Goal: Information Seeking & Learning: Learn about a topic

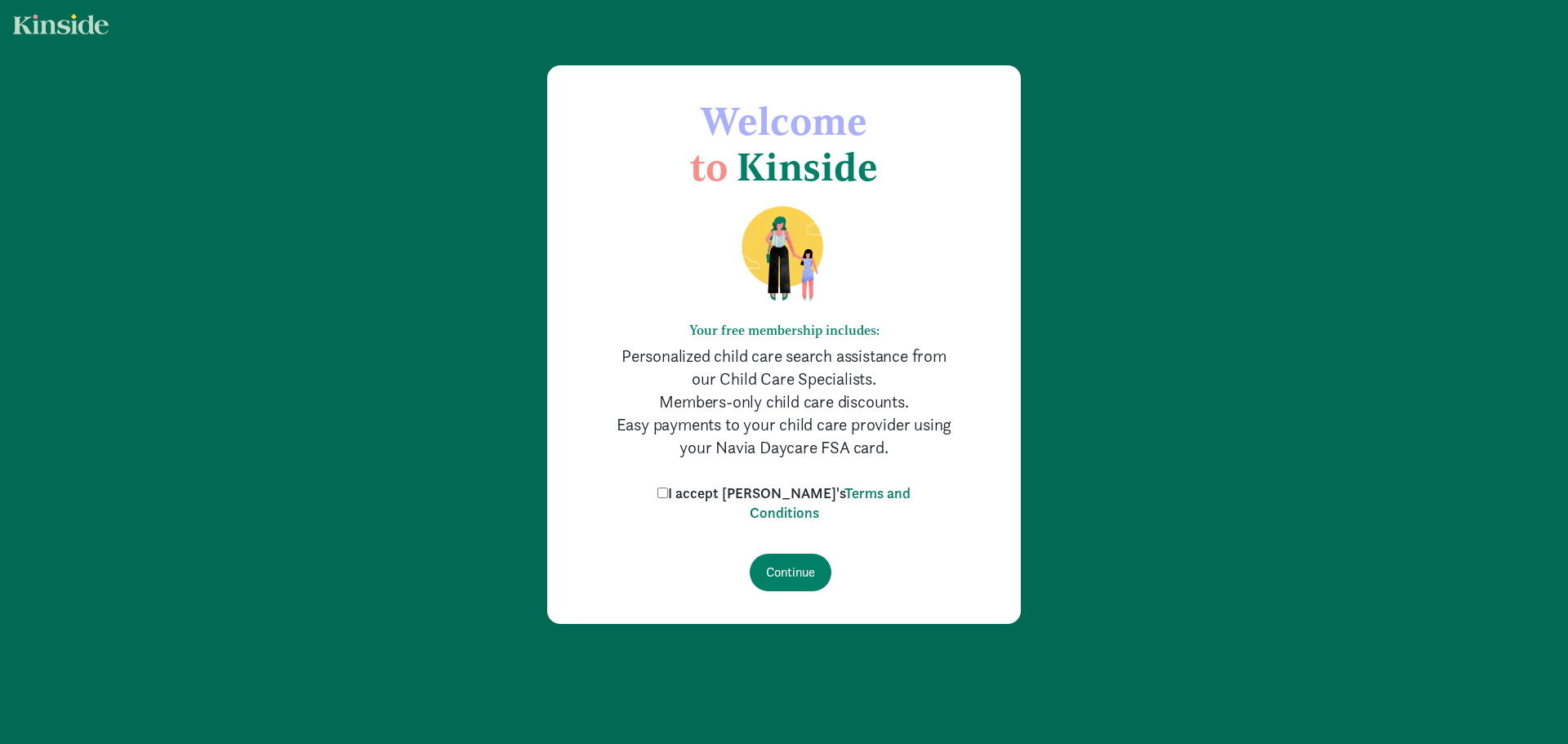
click at [668, 493] on input "I accept Kinside's Terms and Conditions" at bounding box center [662, 493] width 10 height 10
checkbox input "true"
click at [781, 573] on input "Continue" at bounding box center [790, 573] width 82 height 38
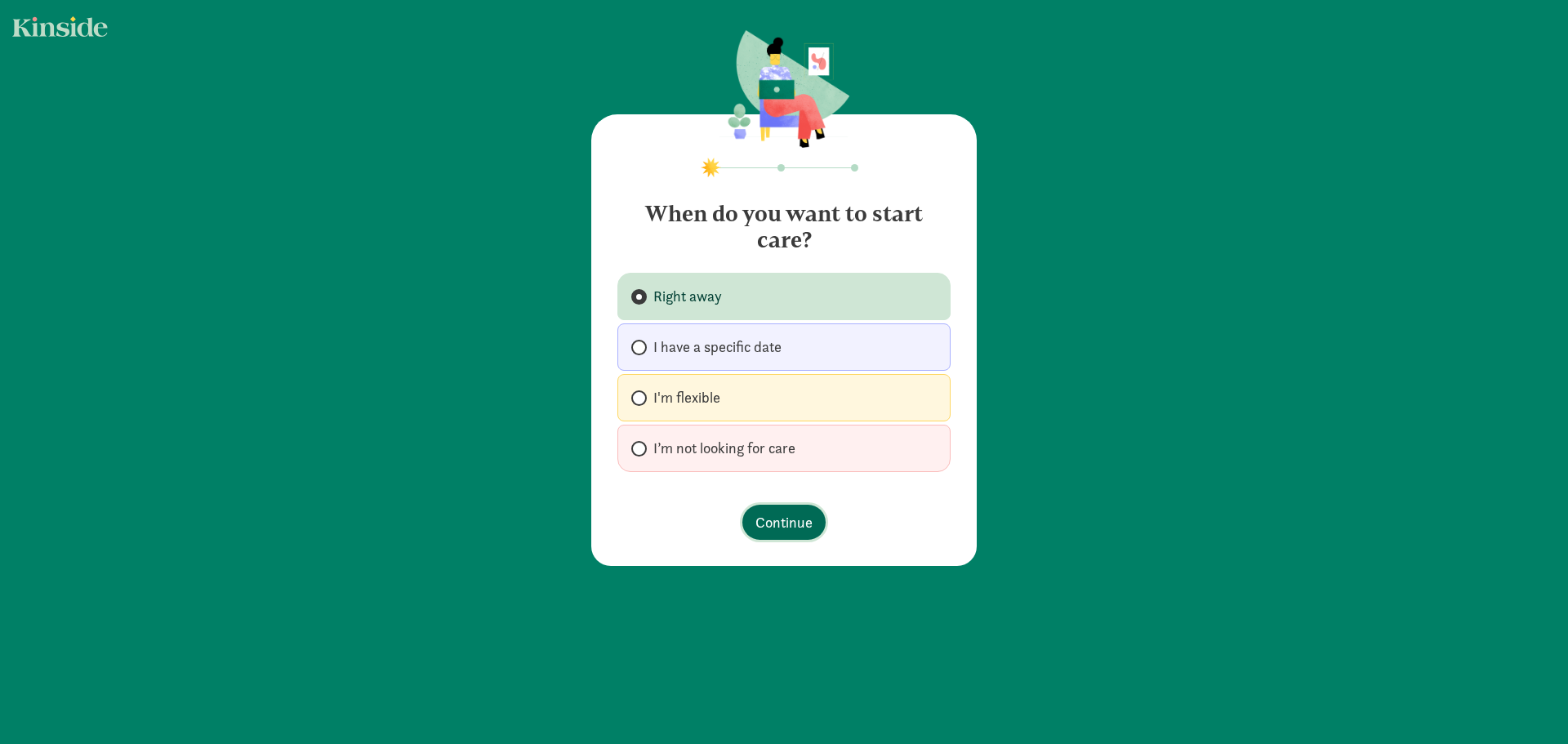
click at [768, 525] on span "Continue" at bounding box center [784, 522] width 57 height 22
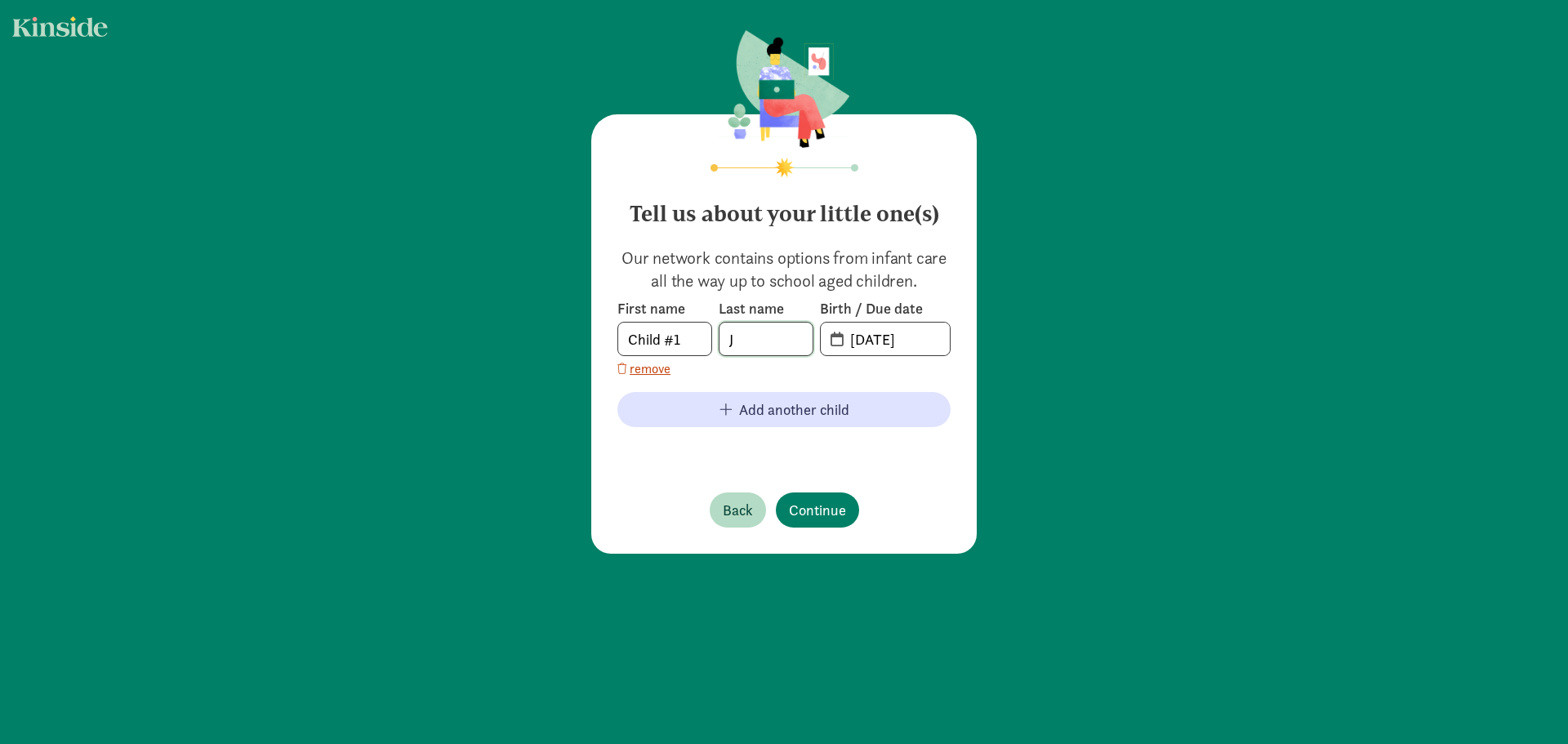
click at [761, 351] on input "J" at bounding box center [766, 339] width 93 height 32
type input "Locke"
click at [912, 347] on input "09-02-2025" at bounding box center [895, 339] width 109 height 32
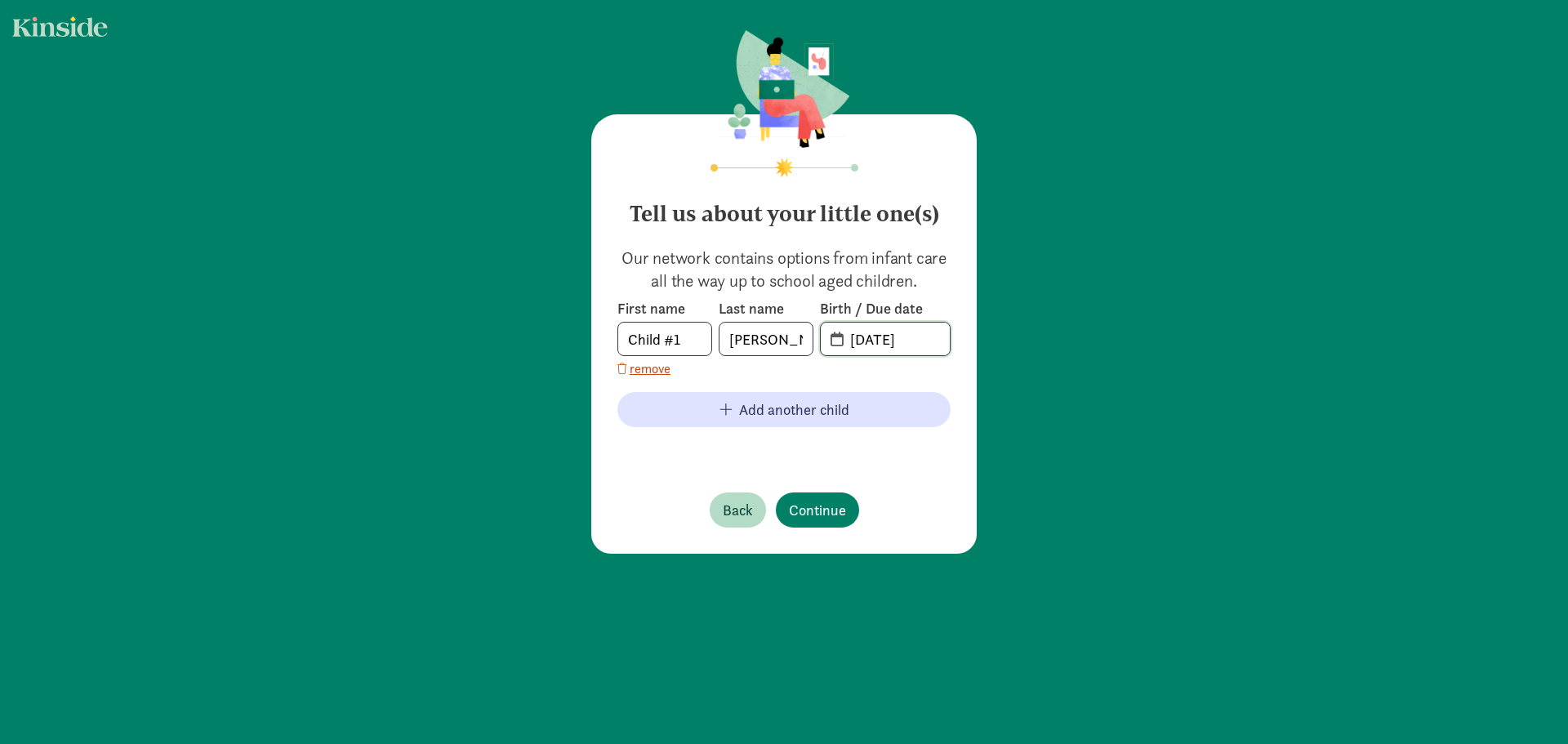
click at [912, 347] on input "09-02-2025" at bounding box center [895, 339] width 109 height 32
type input "04-14-2024"
click at [815, 508] on span "Continue" at bounding box center [818, 510] width 57 height 22
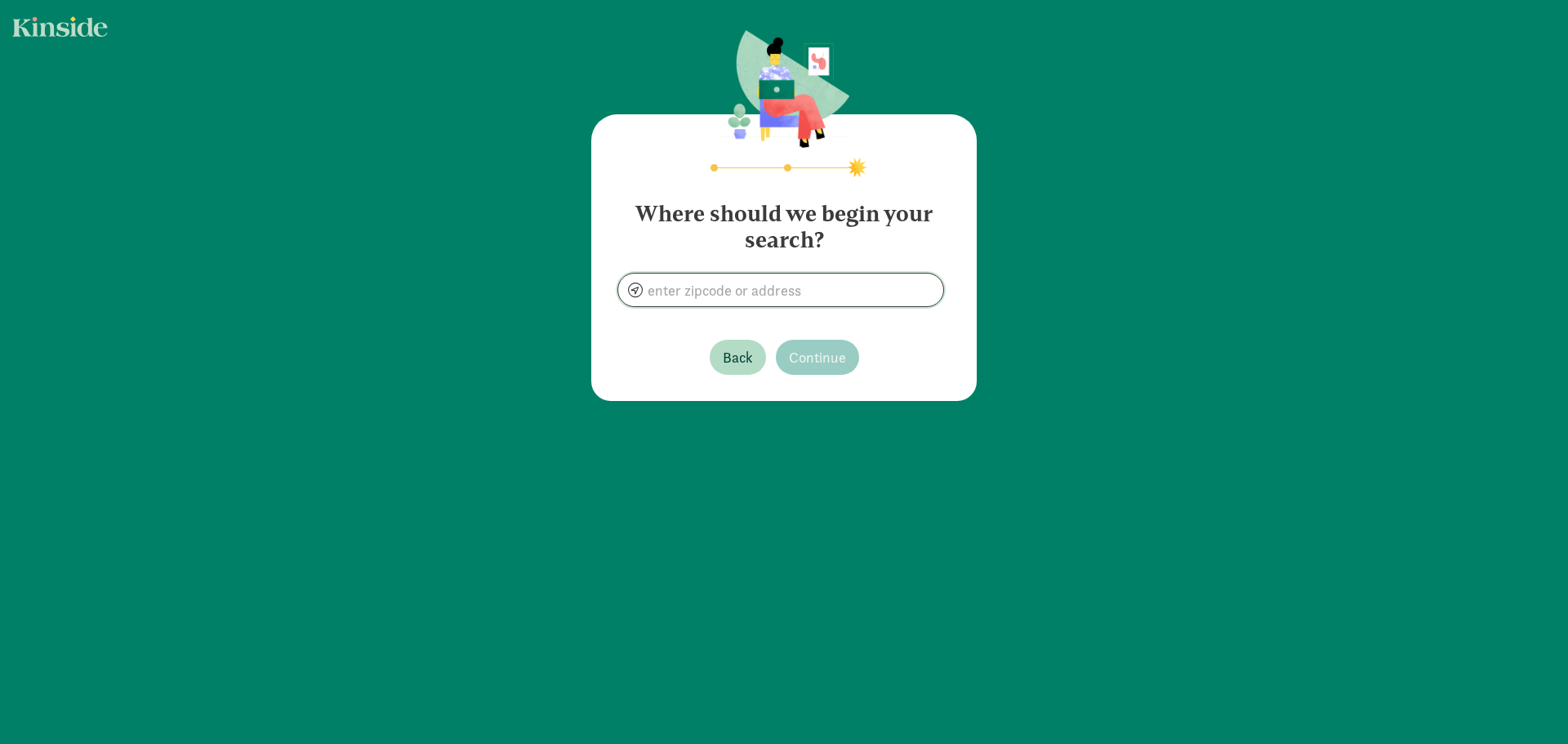
click at [743, 290] on input at bounding box center [781, 289] width 325 height 32
type input "Montgomery, IL 60538, USA"
click at [806, 354] on span "Continue" at bounding box center [818, 357] width 57 height 22
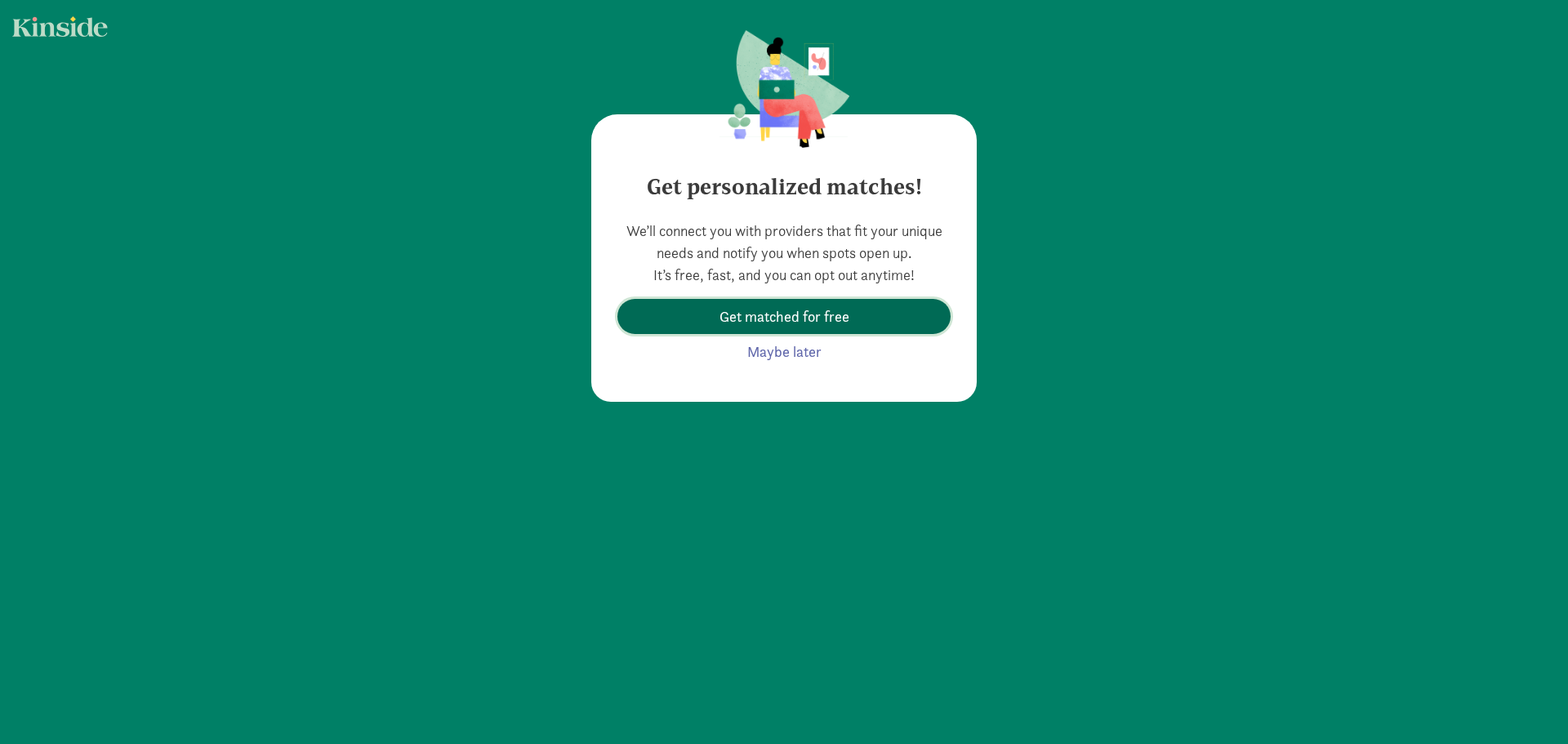
click at [809, 326] on span "Get matched for free" at bounding box center [784, 316] width 130 height 22
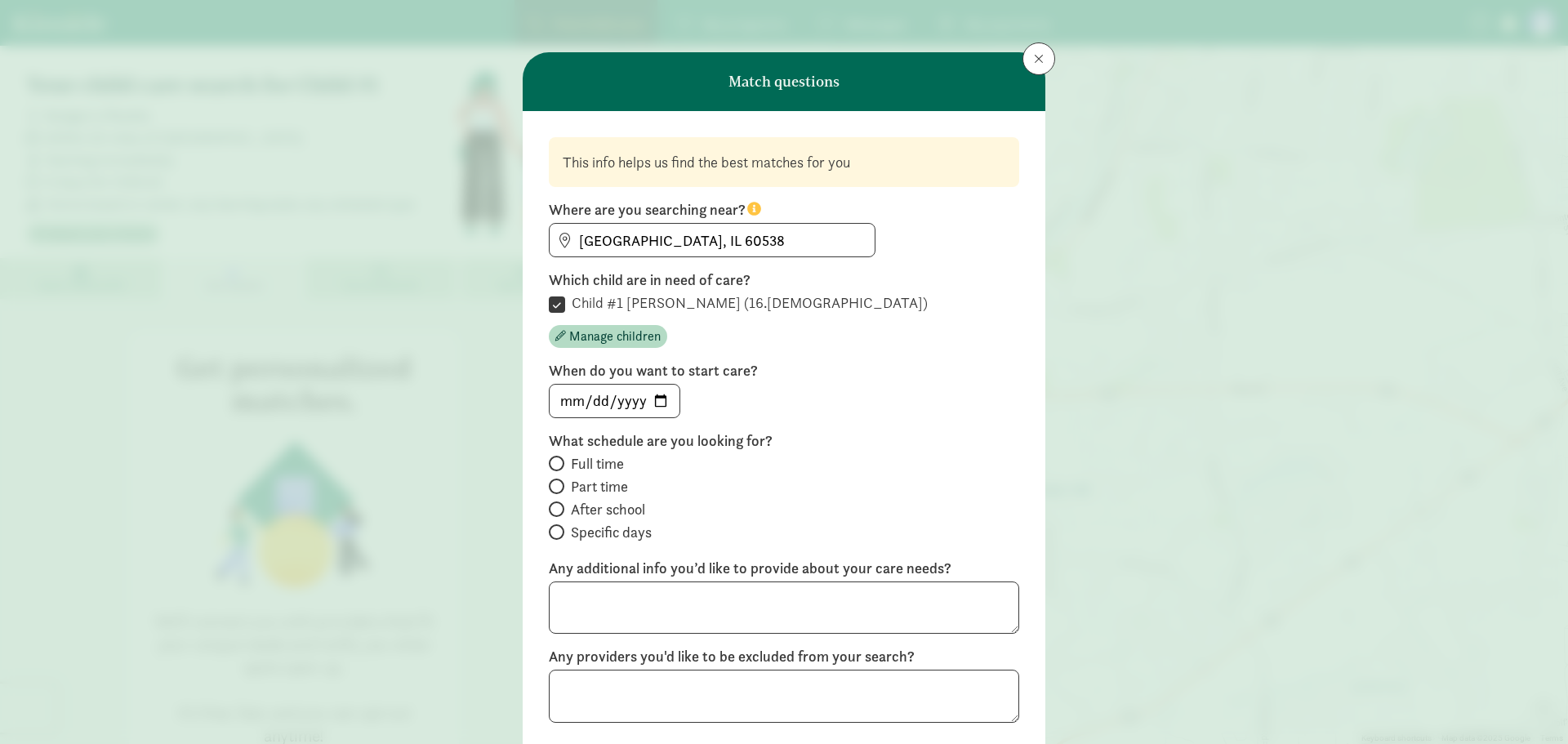
click at [990, 322] on div " Child #1 Locke (16.6 months old) Manage children" at bounding box center [784, 321] width 470 height 55
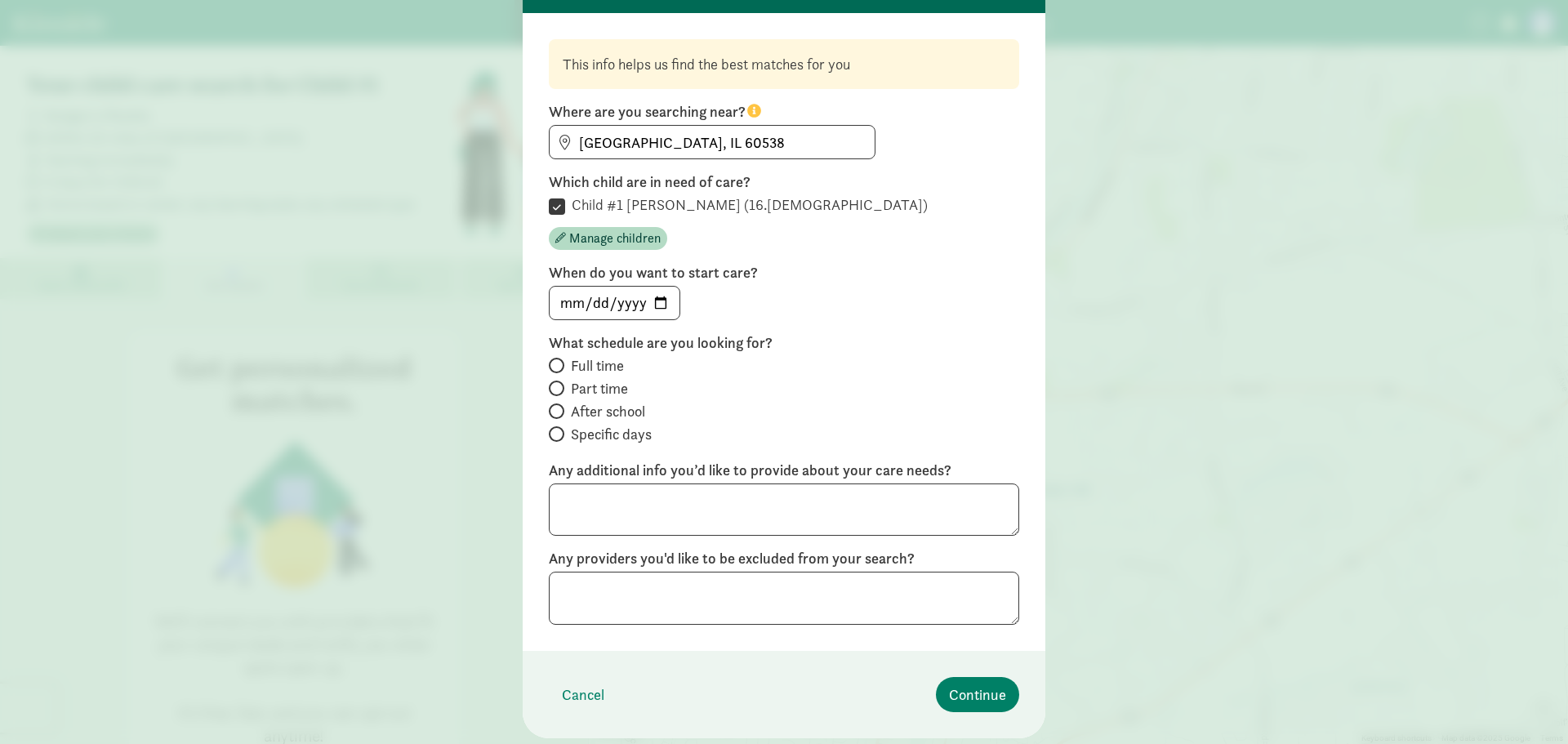
scroll to position [131, 0]
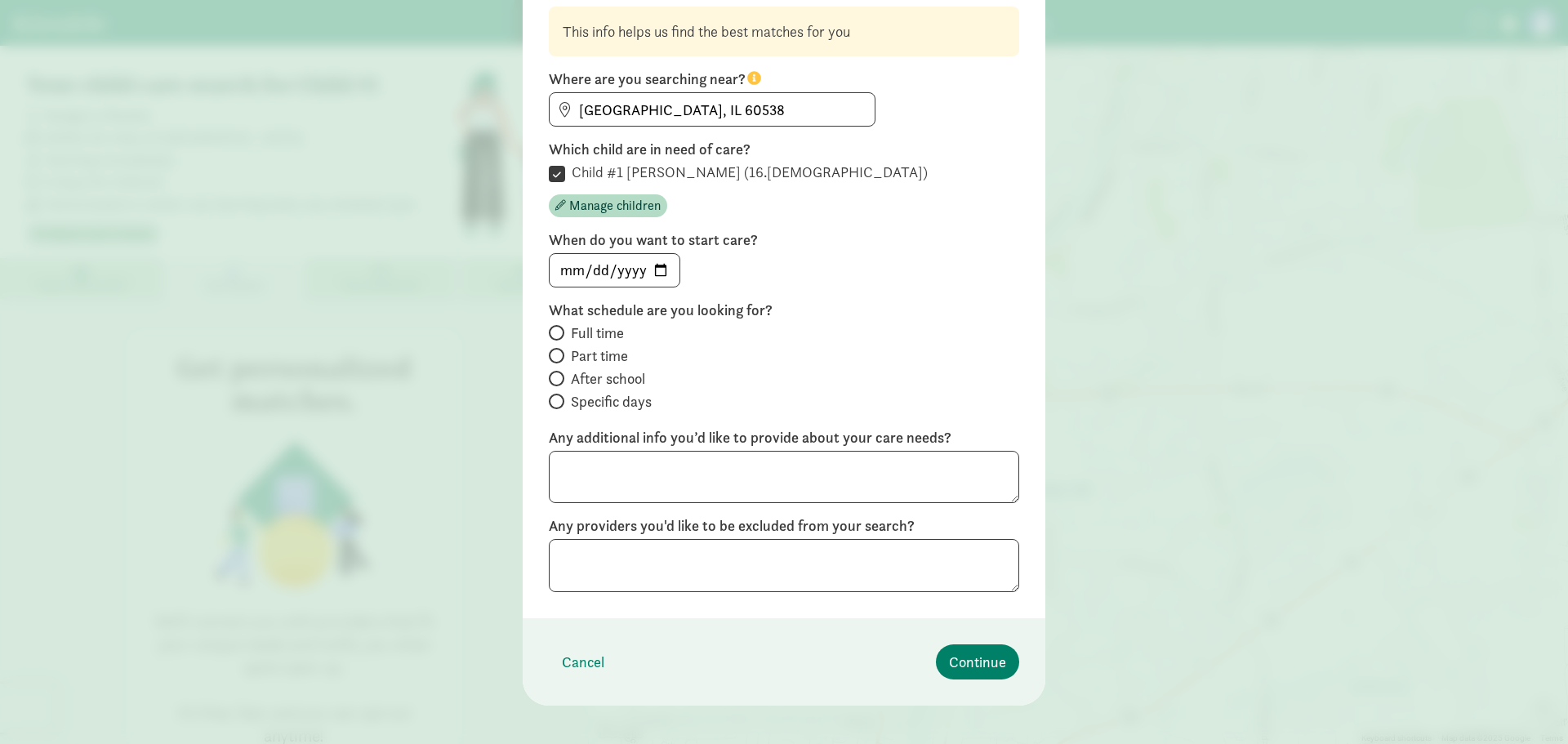
click at [561, 331] on span at bounding box center [557, 333] width 15 height 15
click at [560, 331] on input "Full time" at bounding box center [554, 332] width 10 height 10
radio input "true"
click at [967, 656] on span "Continue" at bounding box center [978, 661] width 57 height 22
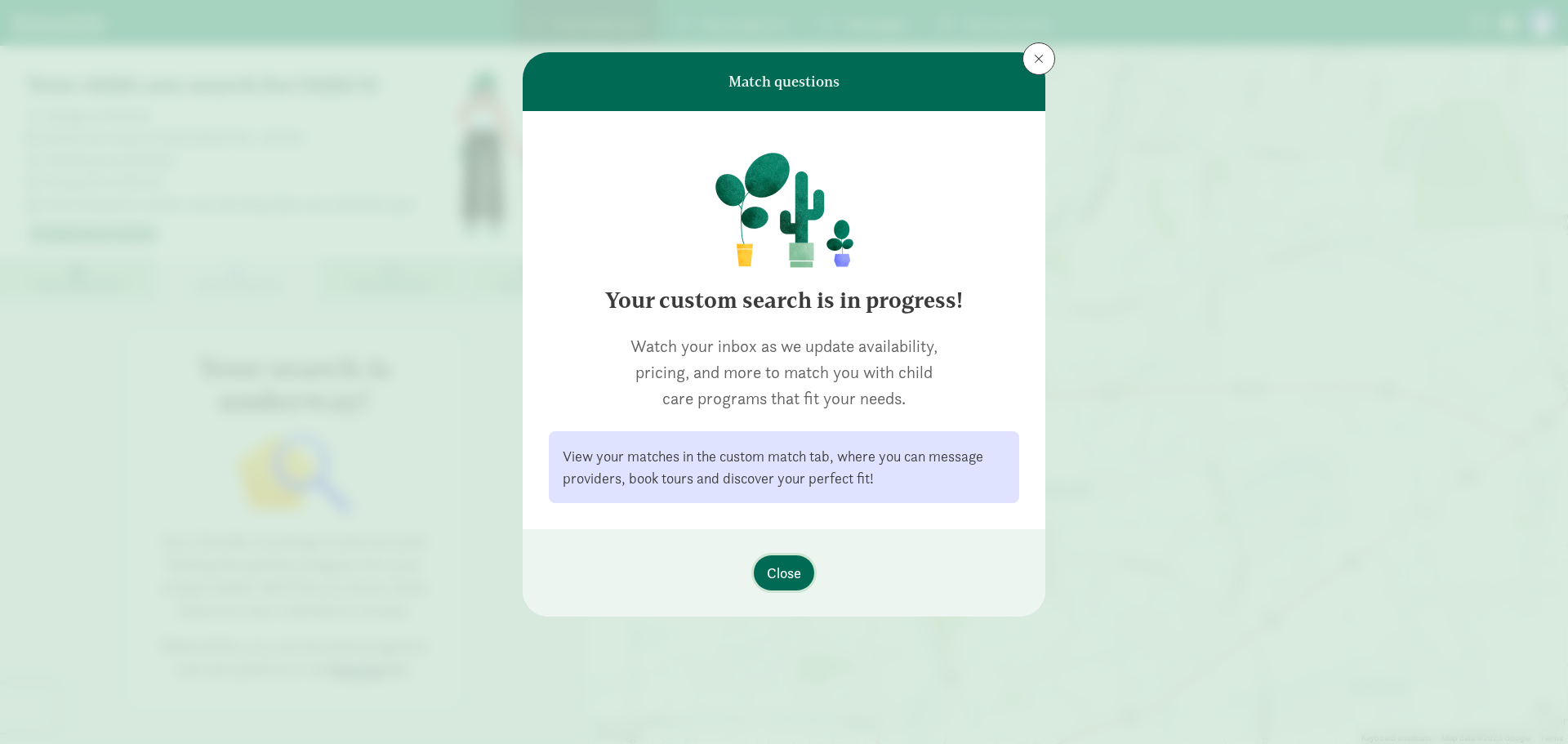
scroll to position [0, 0]
click at [791, 573] on span "Close" at bounding box center [784, 572] width 34 height 22
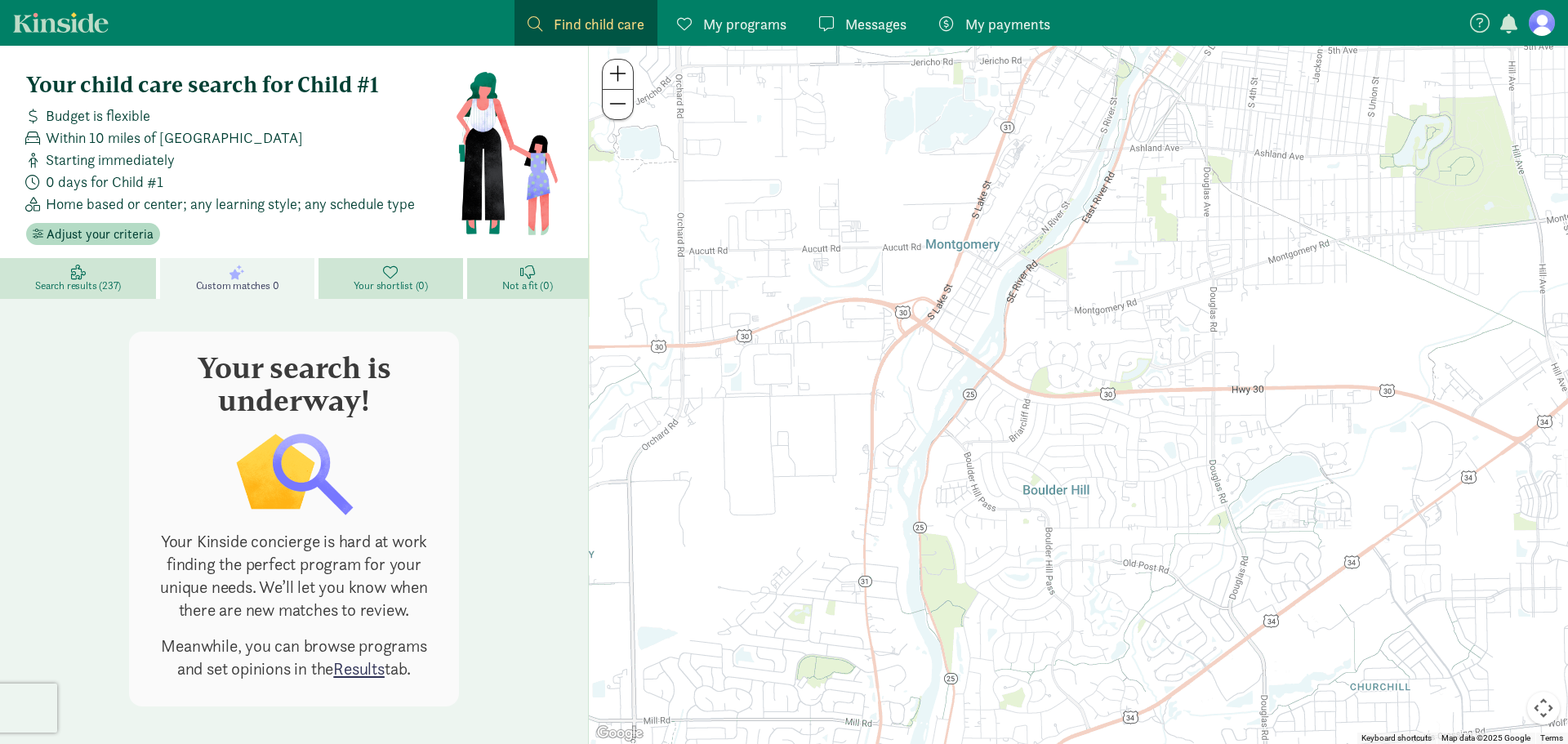
click at [556, 517] on div "Your search is underway! Your Kinside concierge is hard at work finding the per…" at bounding box center [294, 519] width 562 height 375
click at [549, 190] on figure at bounding box center [507, 154] width 104 height 163
click at [82, 289] on span "Search results (237)" at bounding box center [78, 286] width 85 height 13
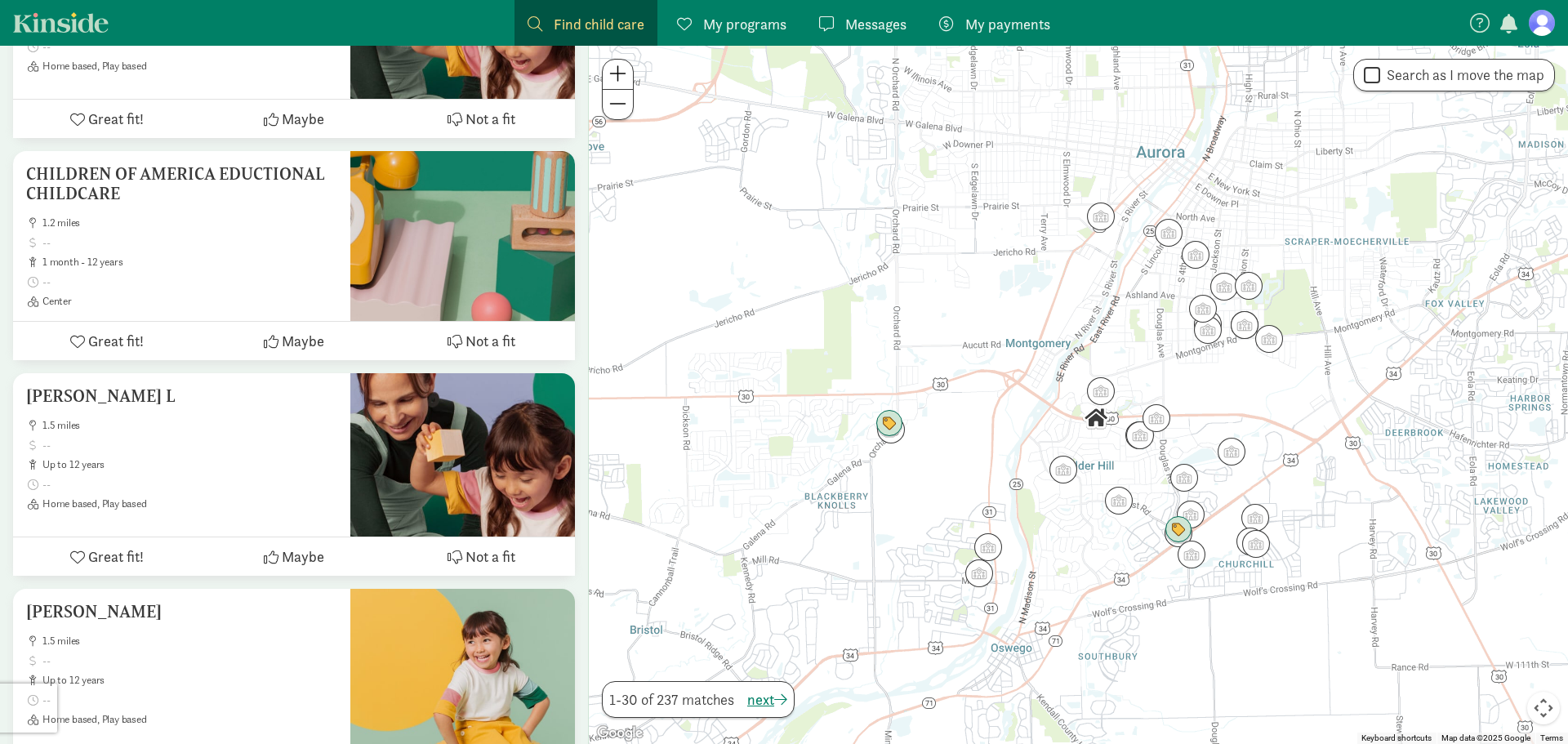
scroll to position [1536, 0]
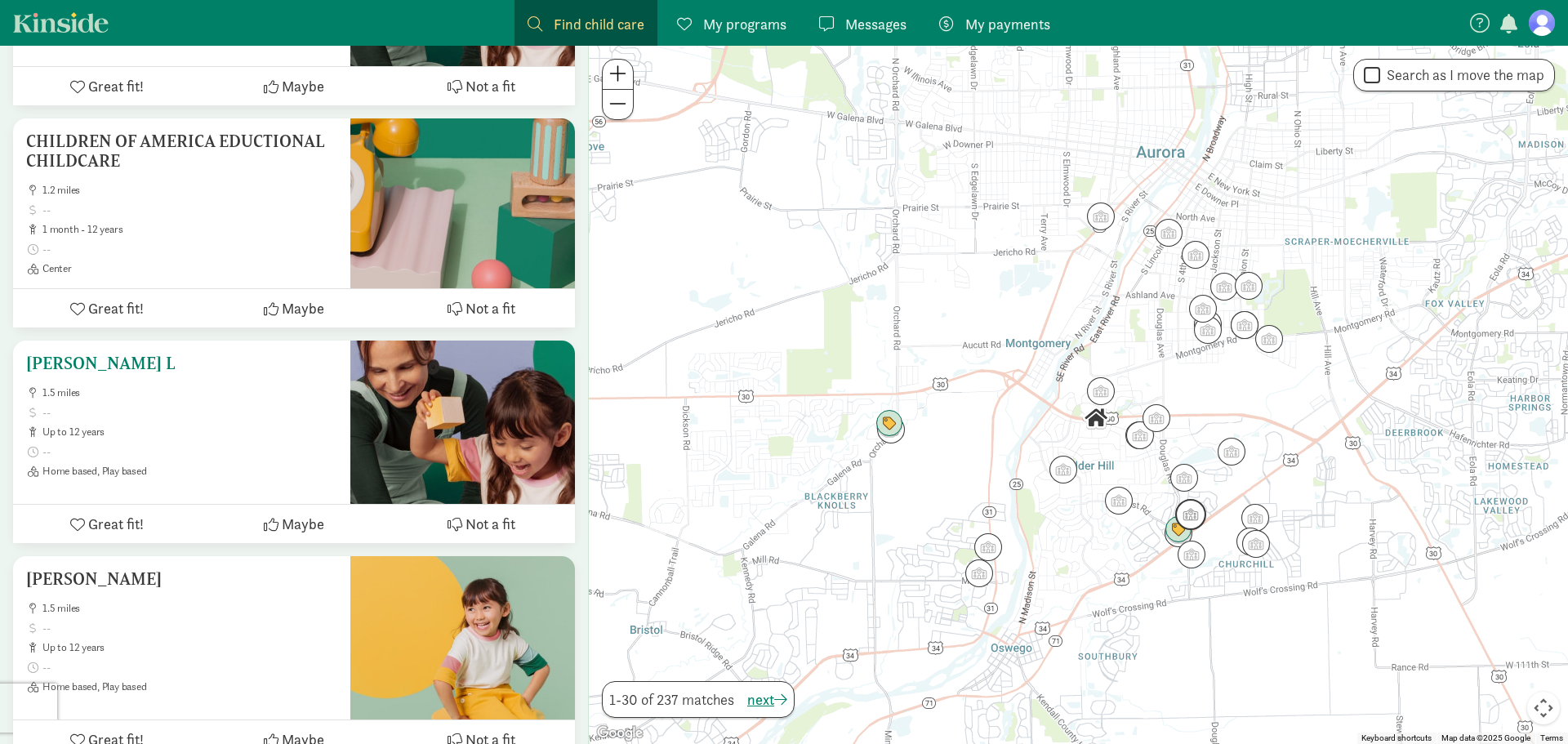
click at [184, 371] on h5 "[PERSON_NAME] L" at bounding box center [182, 363] width 311 height 20
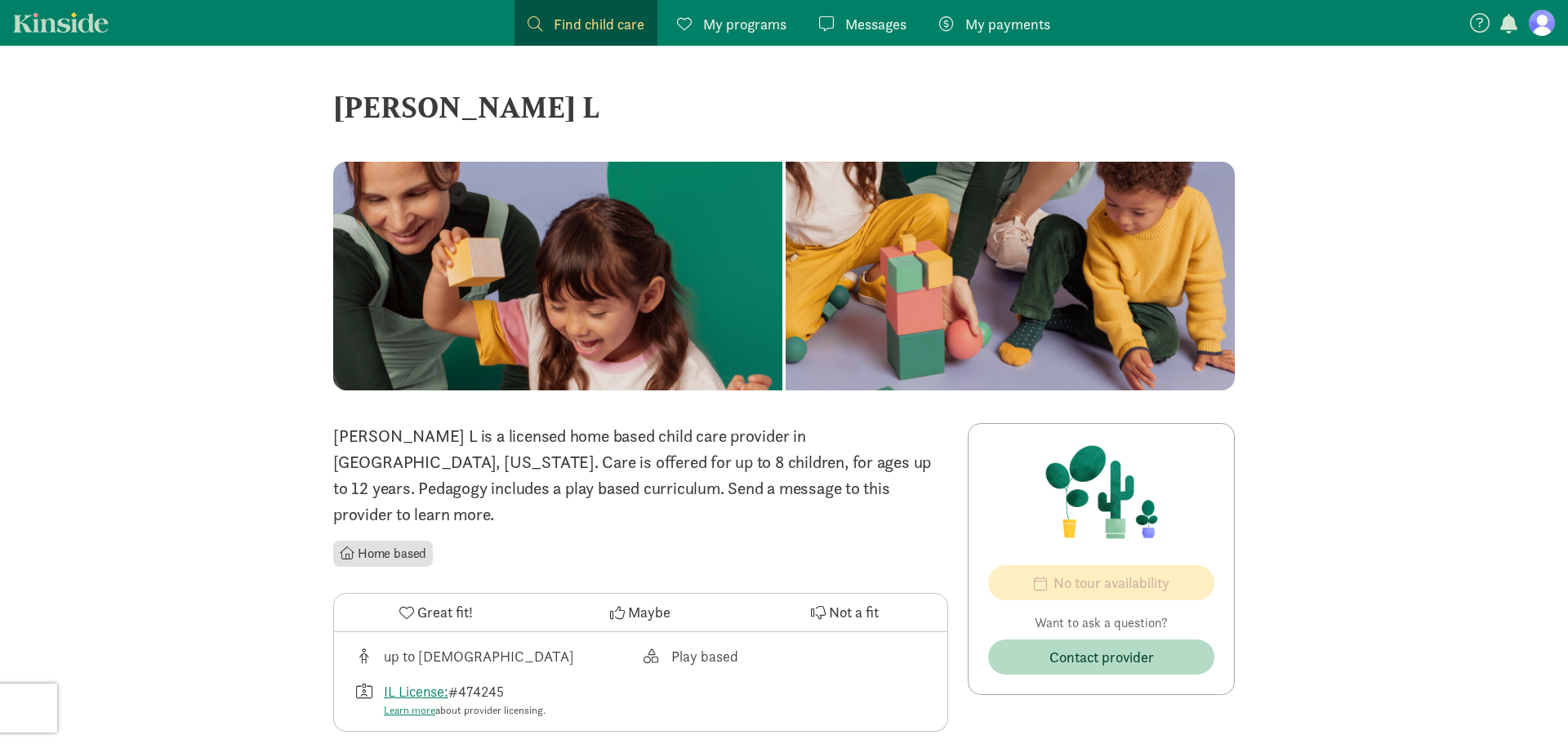
click at [184, 371] on div "‹ › × [PERSON_NAME] L ‹ › × [PERSON_NAME] L is a licensed home based child care…" at bounding box center [784, 700] width 1568 height 1310
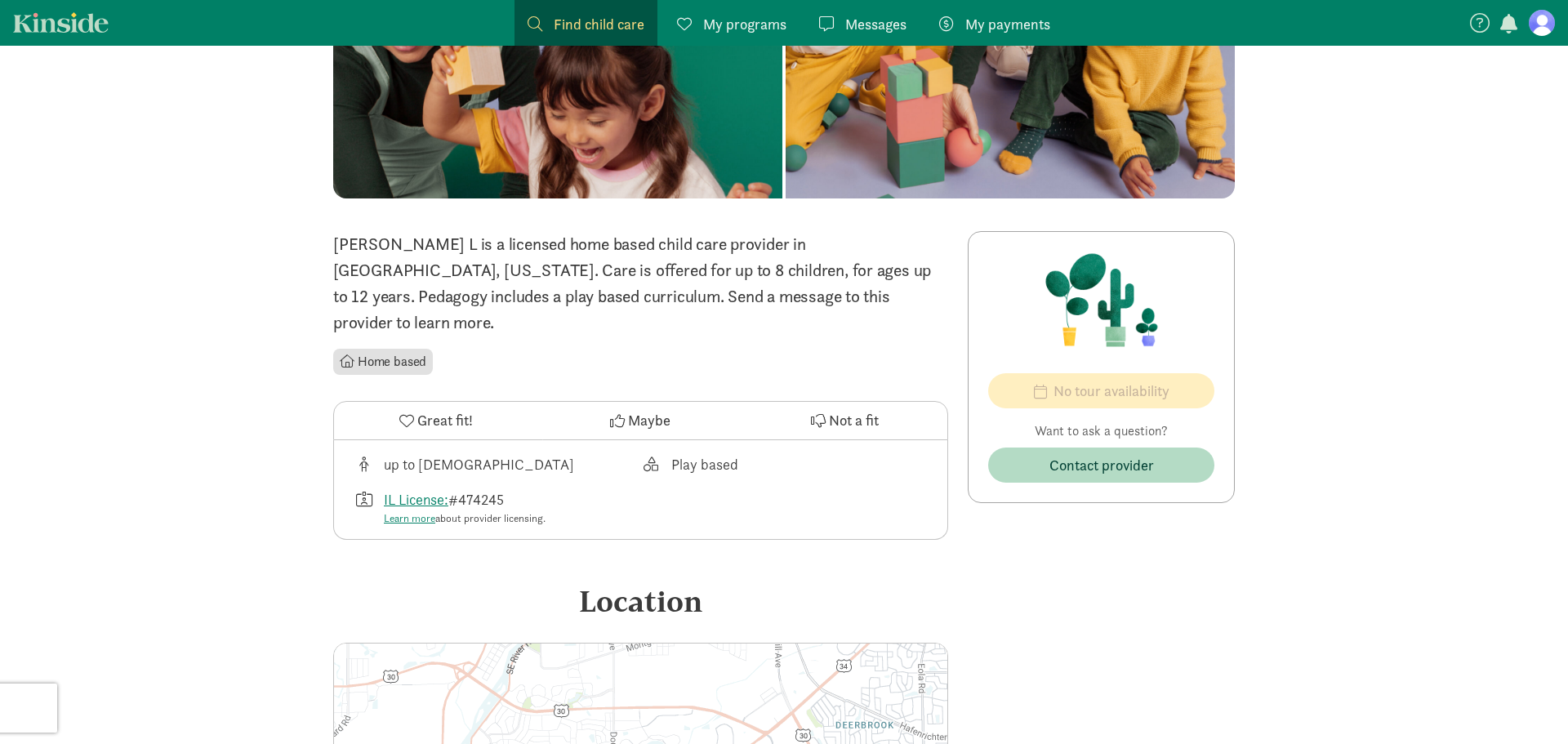
scroll to position [174, 0]
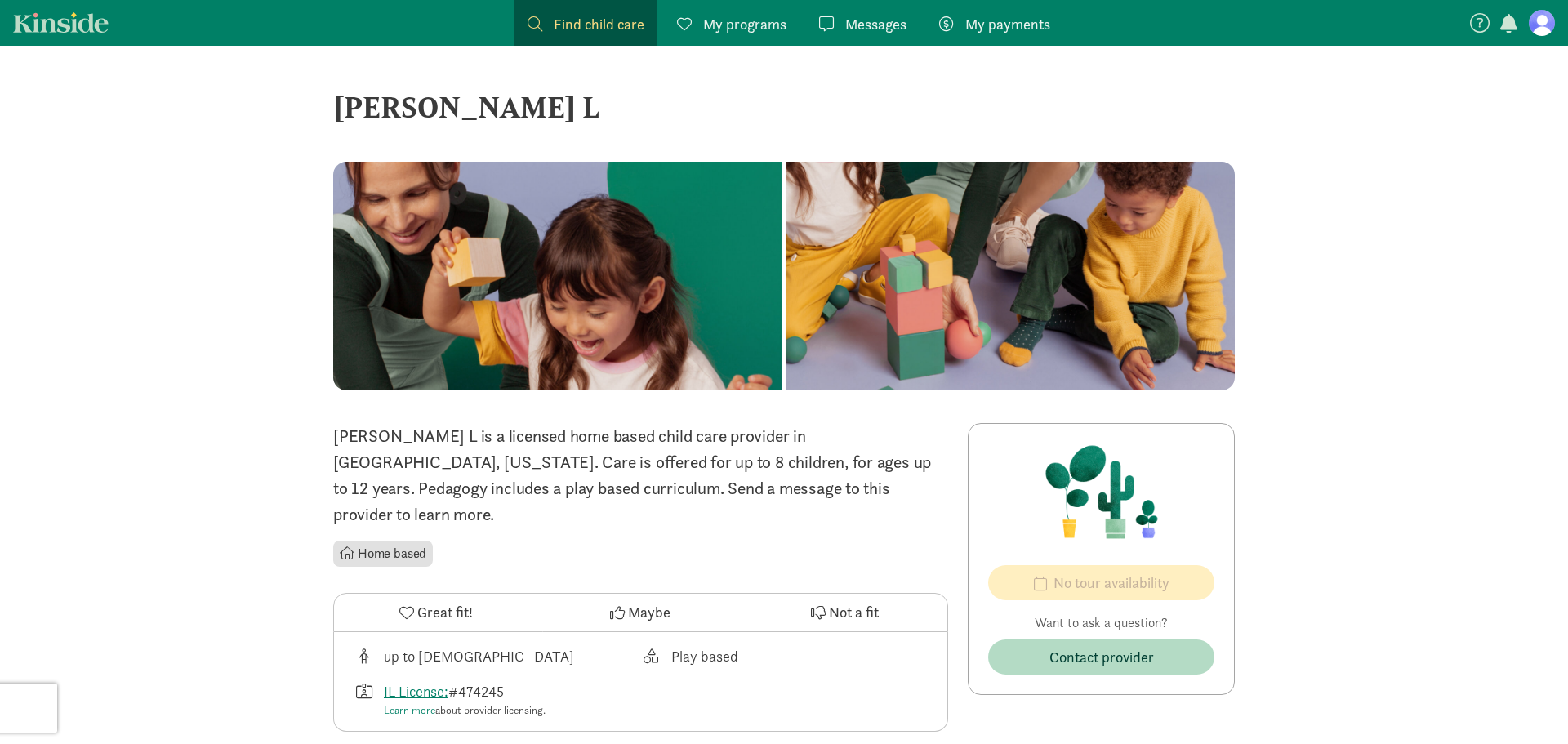
click at [127, 391] on div "‹ › × [PERSON_NAME] L ‹ › × [PERSON_NAME] L is a licensed home based child care…" at bounding box center [784, 700] width 1568 height 1310
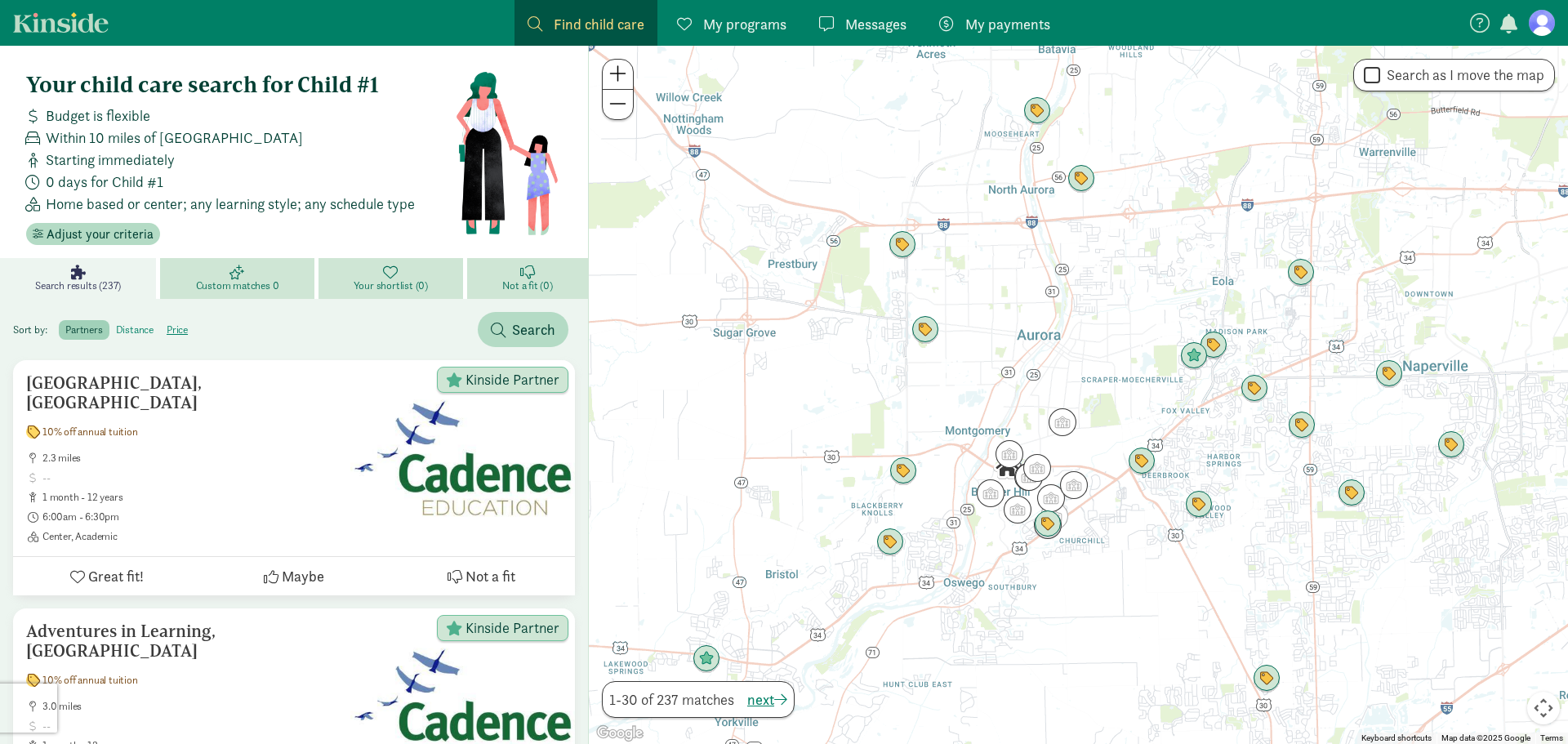
click at [160, 331] on label "distance" at bounding box center [177, 330] width 34 height 20
click at [116, 324] on input "distance" at bounding box center [116, 324] width 0 height 0
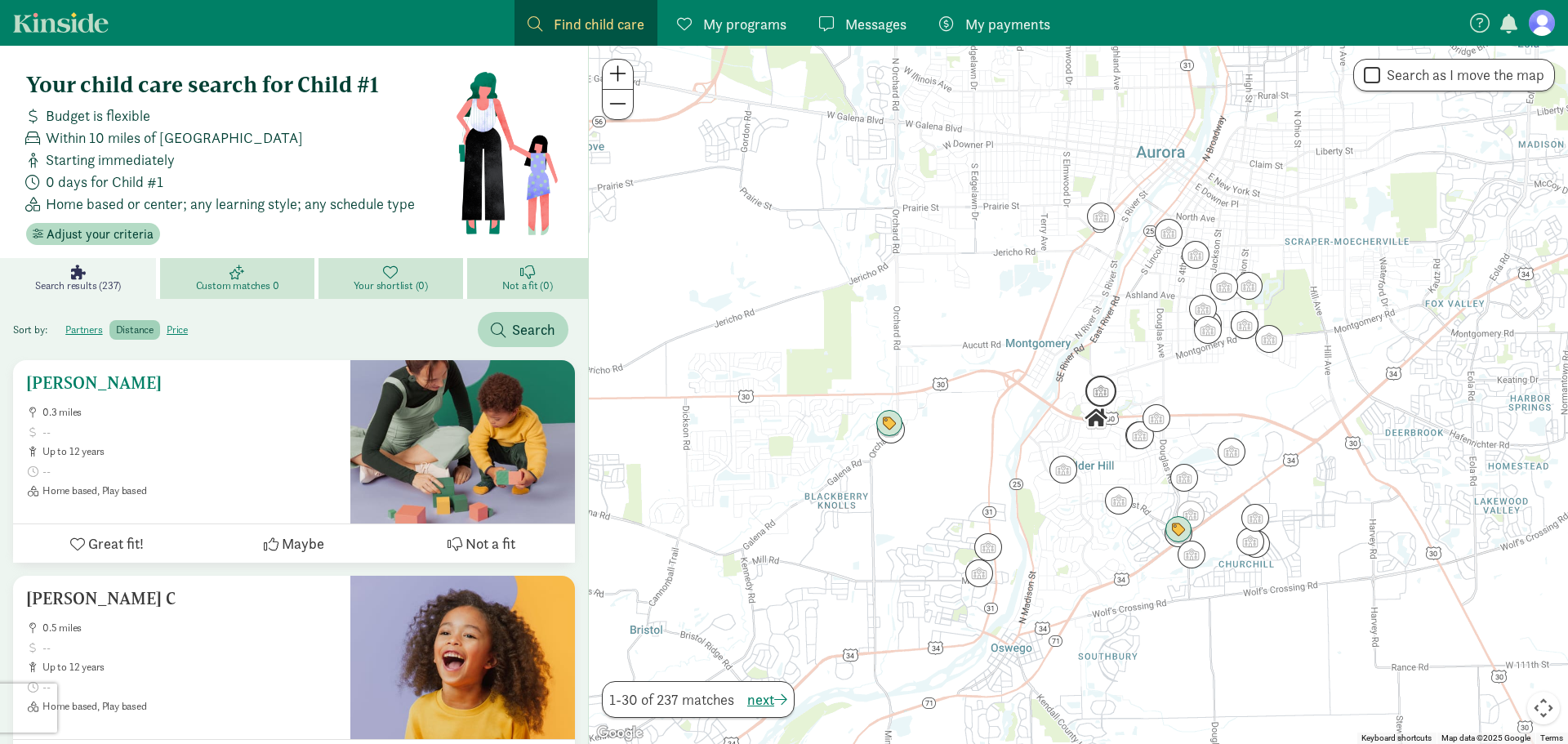
click at [135, 385] on h5 "[PERSON_NAME]" at bounding box center [182, 382] width 311 height 20
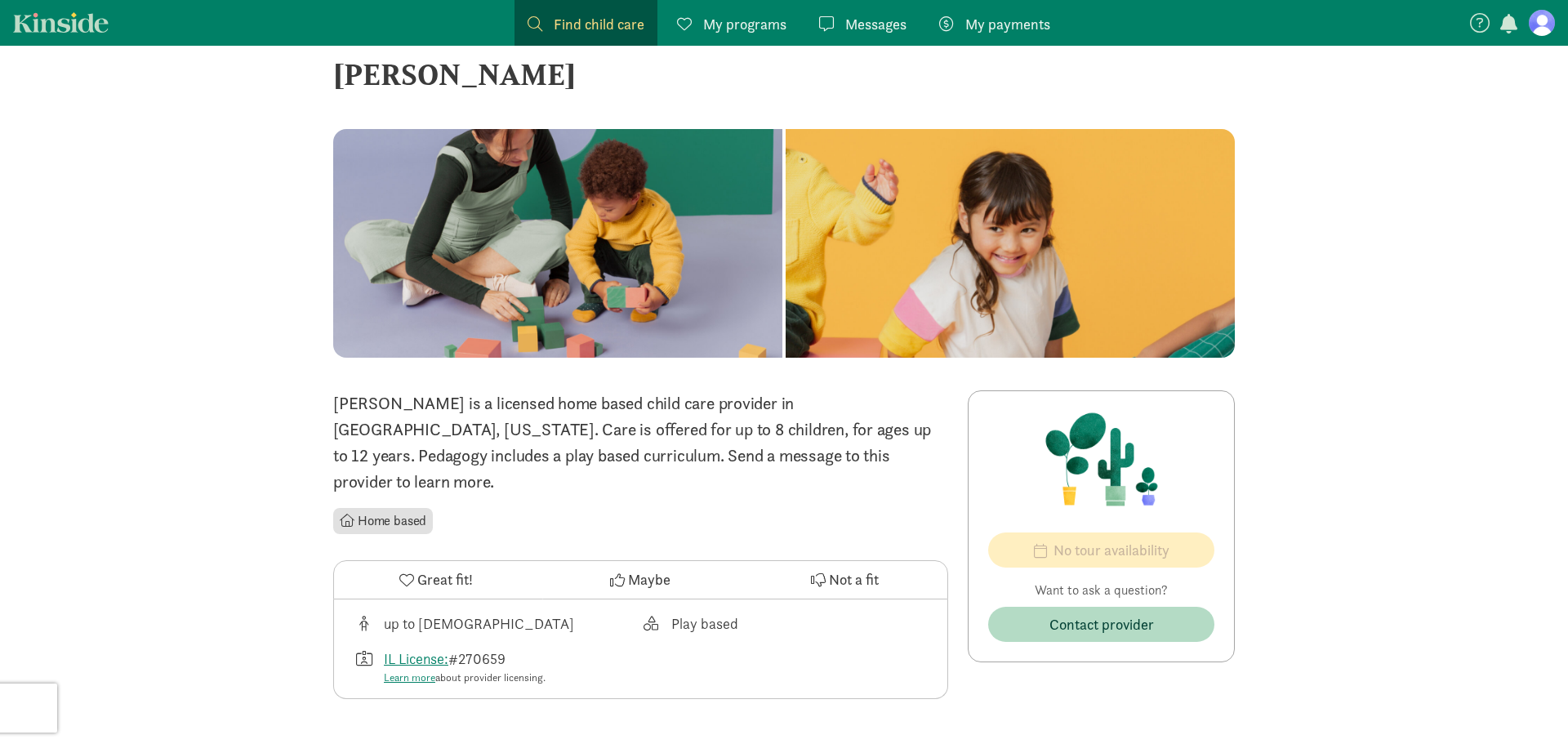
scroll to position [9, 0]
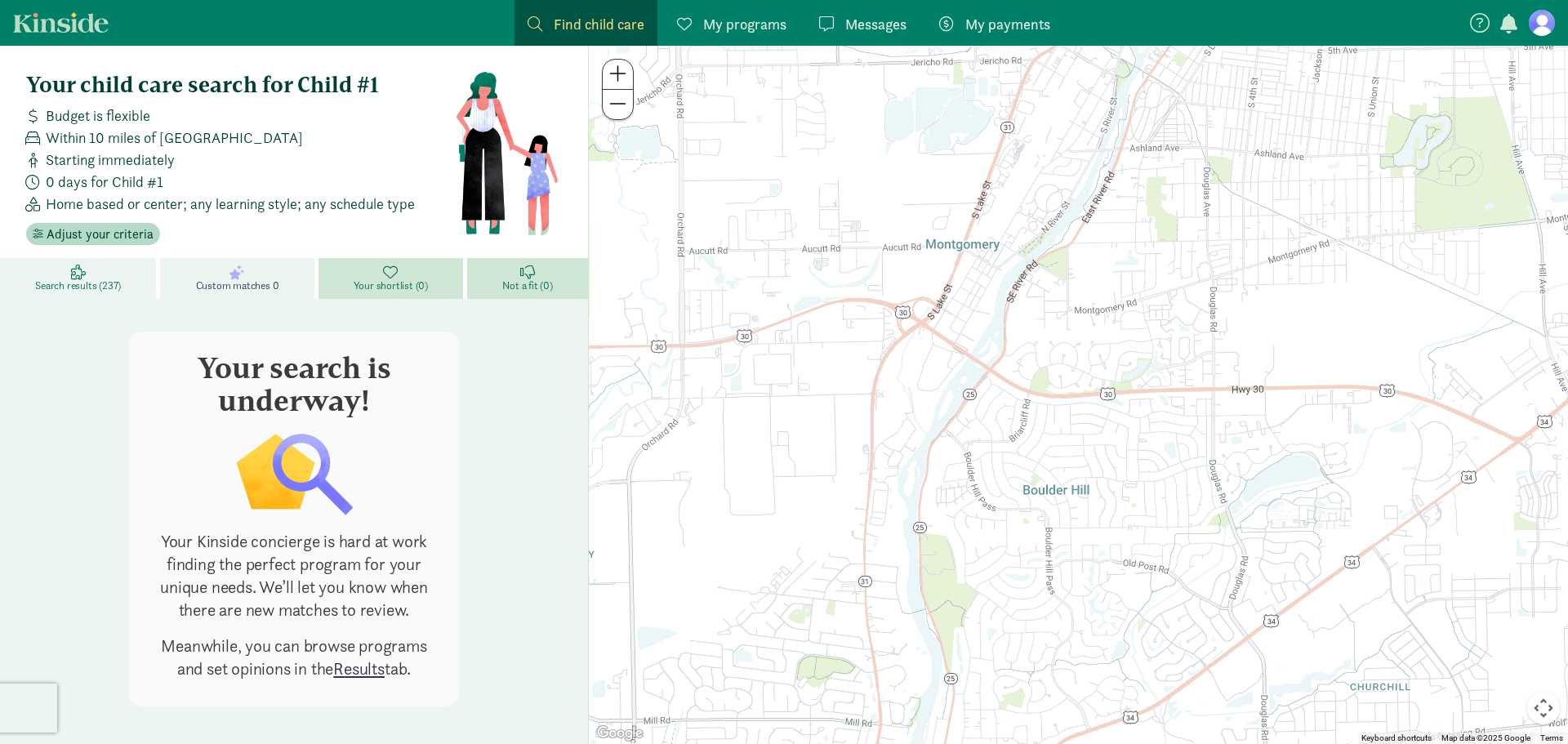
click at [76, 277] on icon at bounding box center [78, 271] width 14 height 14
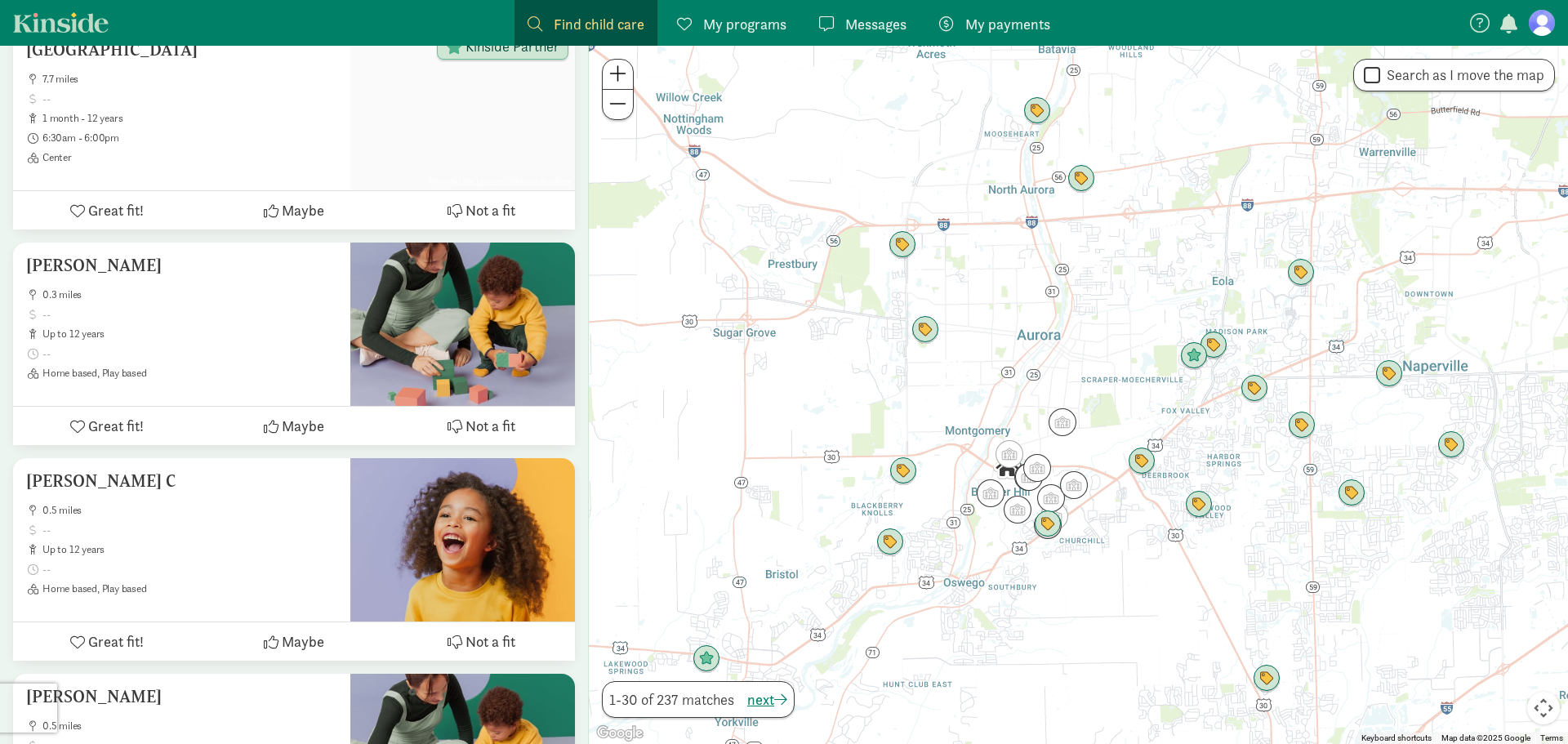
scroll to position [4641, 0]
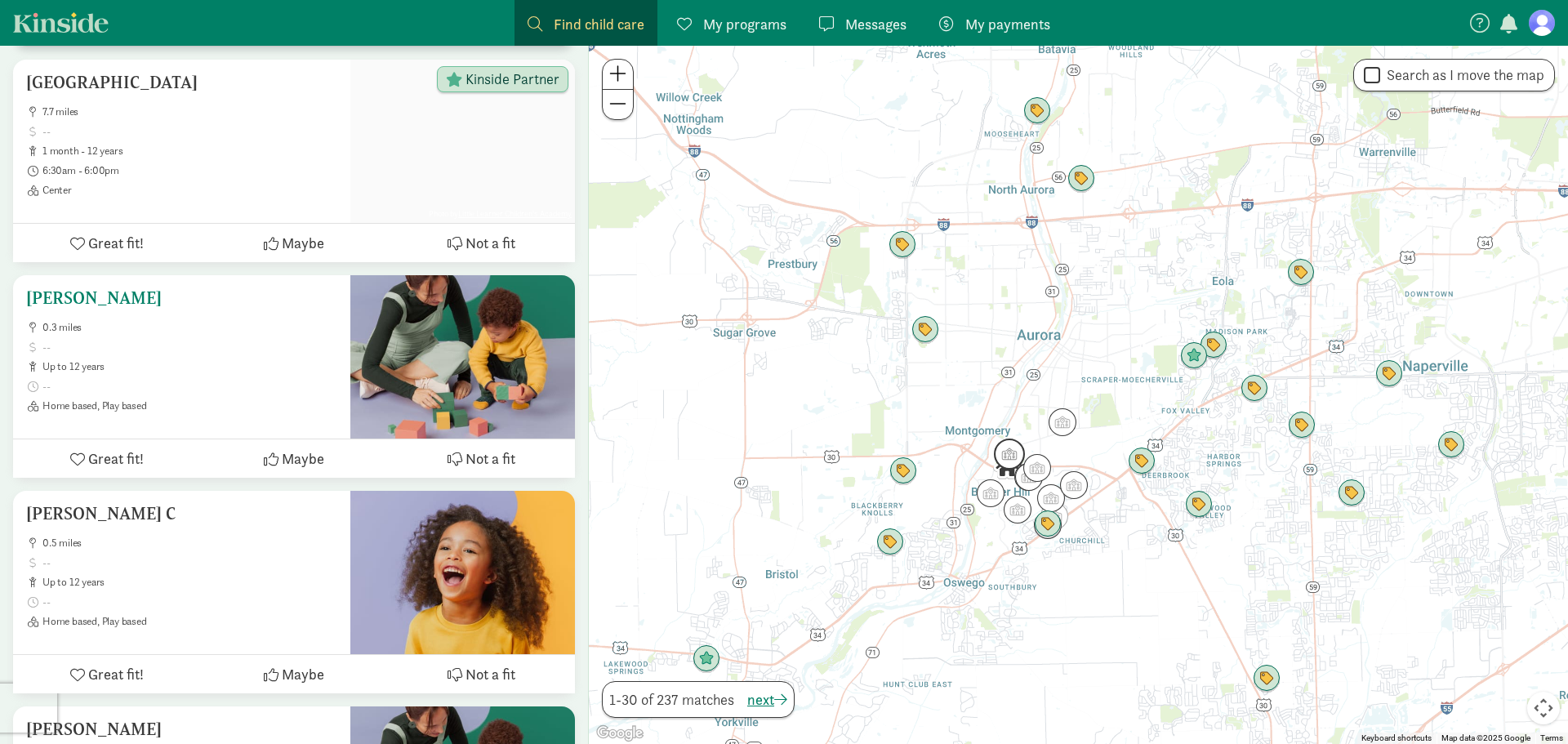
click at [150, 288] on h5 "[PERSON_NAME]" at bounding box center [182, 298] width 311 height 20
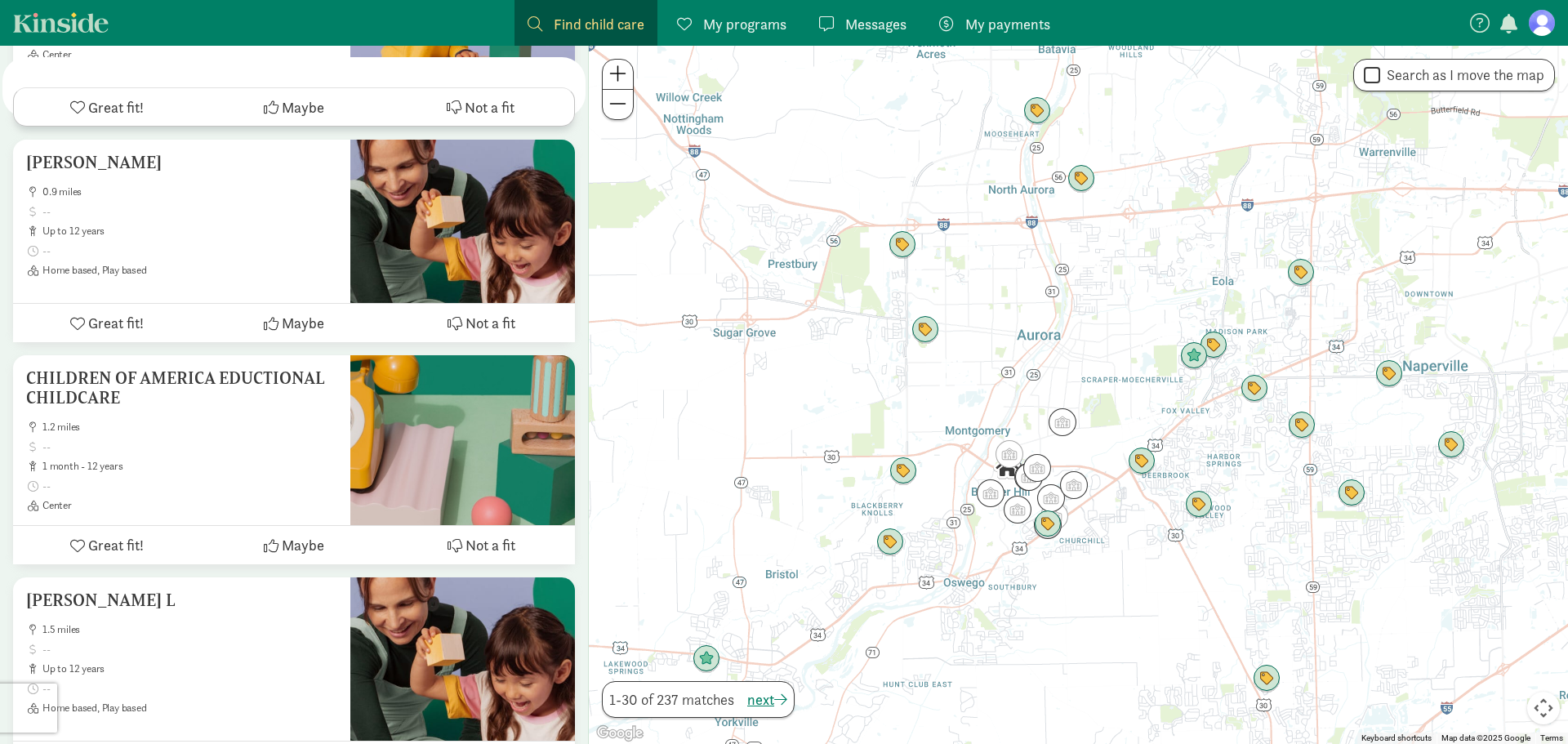
scroll to position [5916, 0]
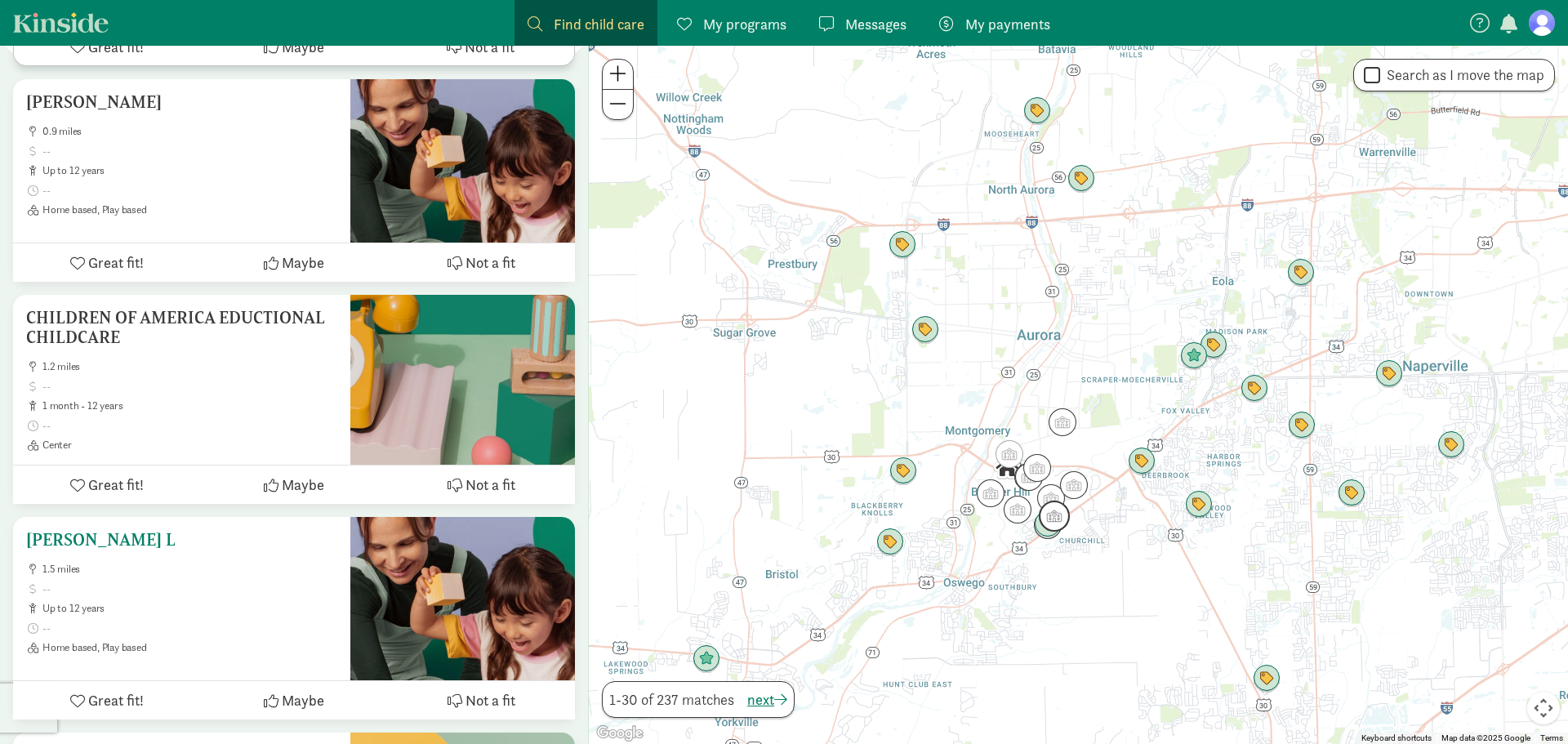
click at [194, 530] on h5 "[PERSON_NAME] L" at bounding box center [182, 540] width 311 height 20
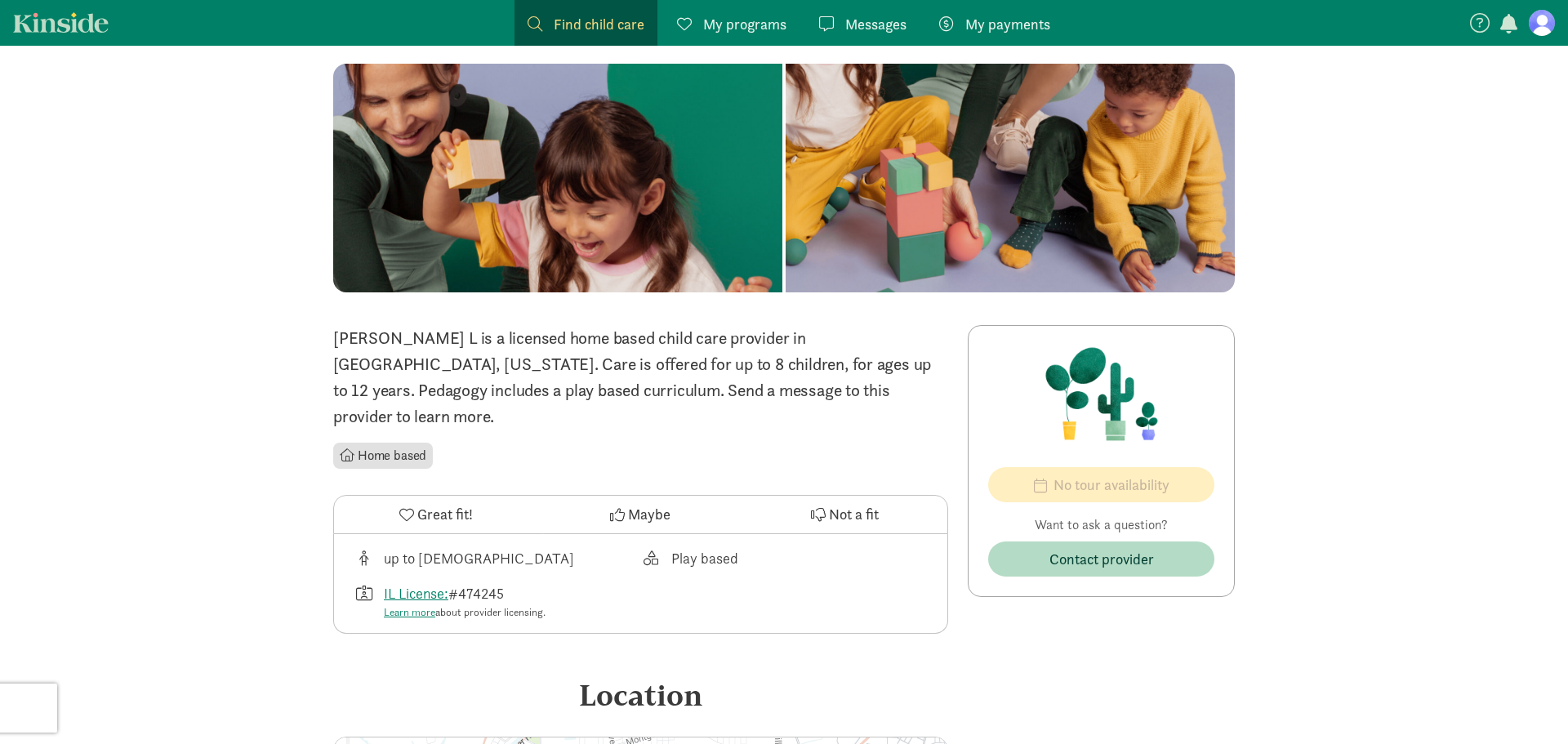
scroll to position [65, 0]
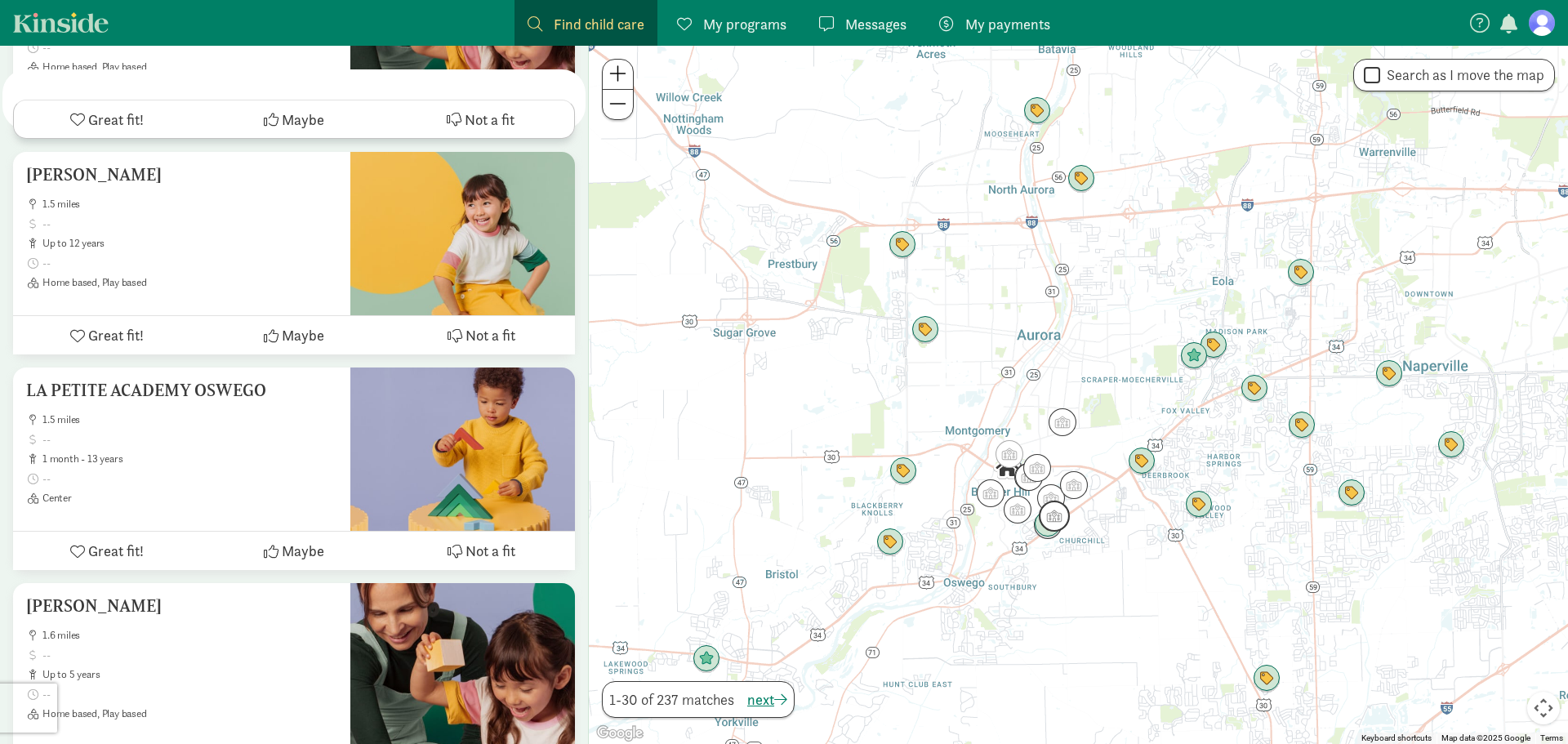
scroll to position [6501, 0]
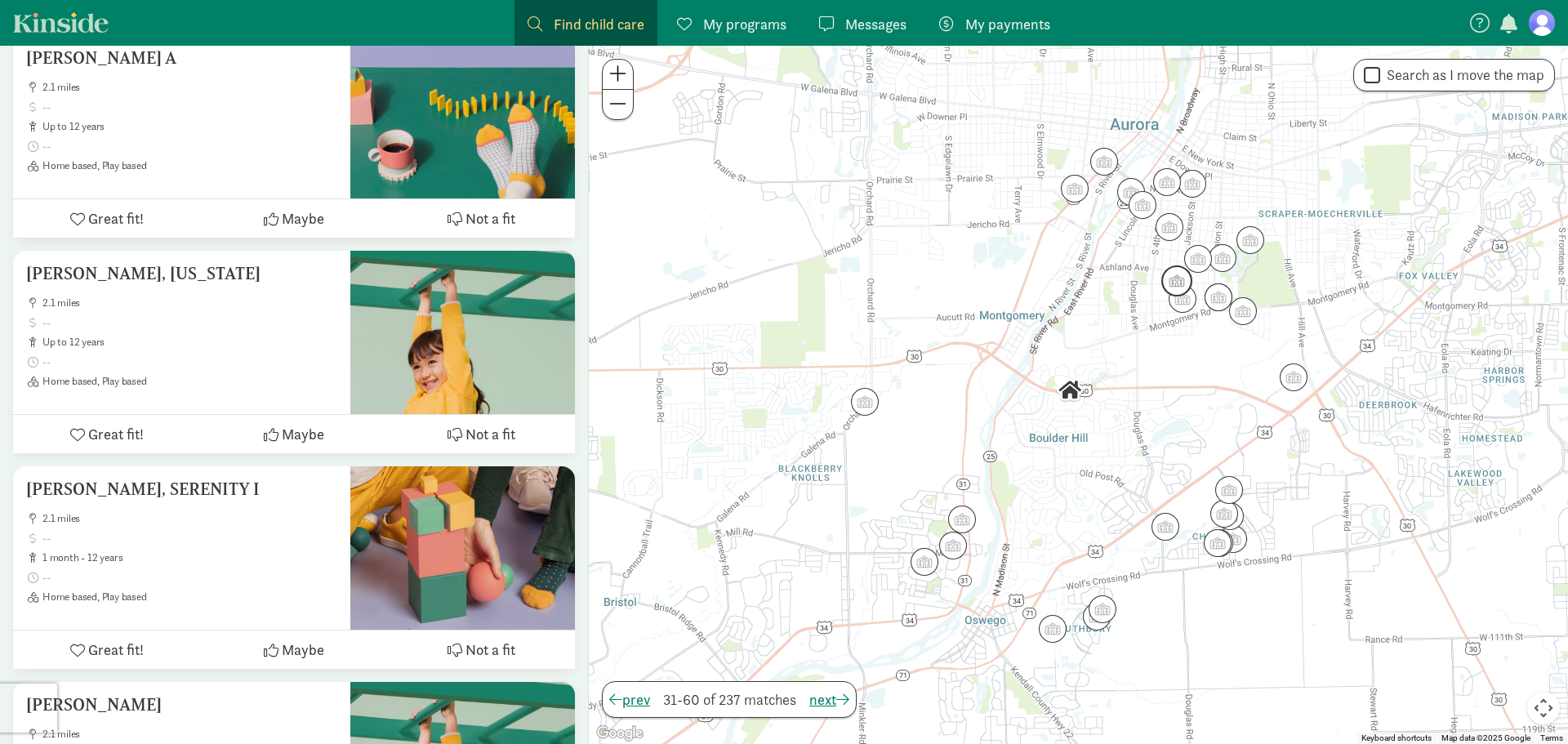
scroll to position [2059, 0]
